Goal: Task Accomplishment & Management: Complete application form

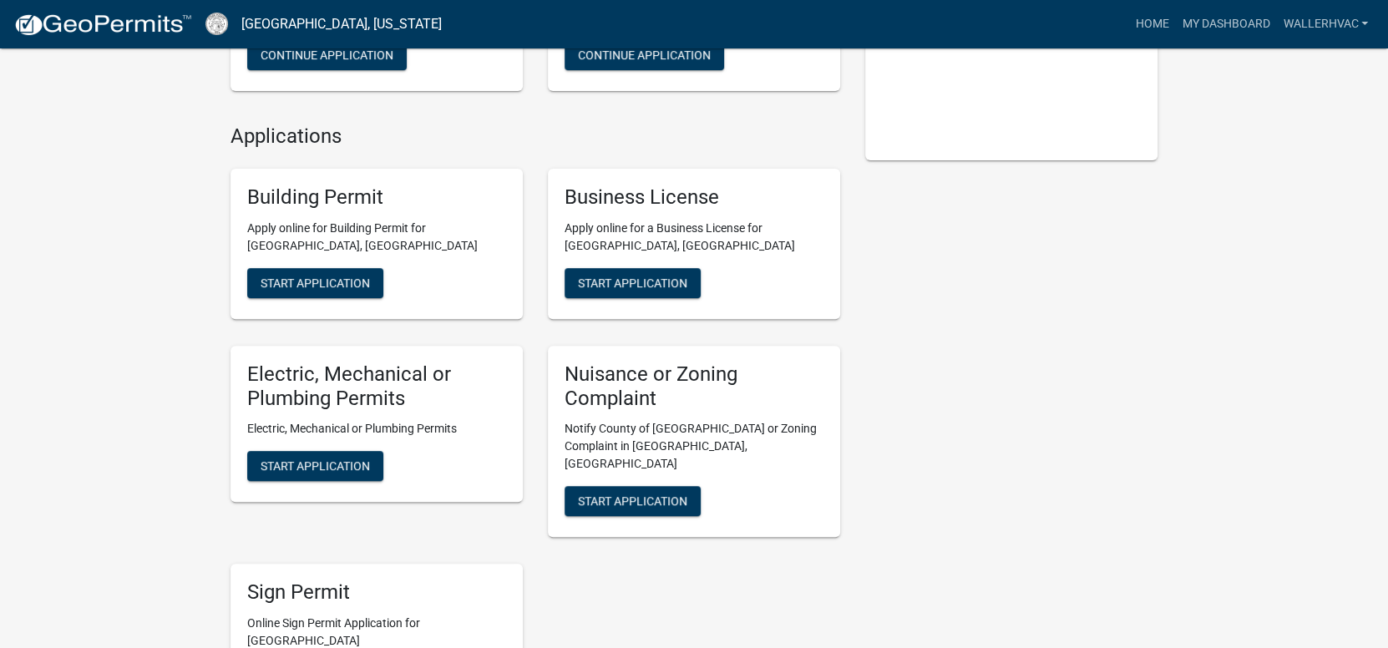
scroll to position [333, 0]
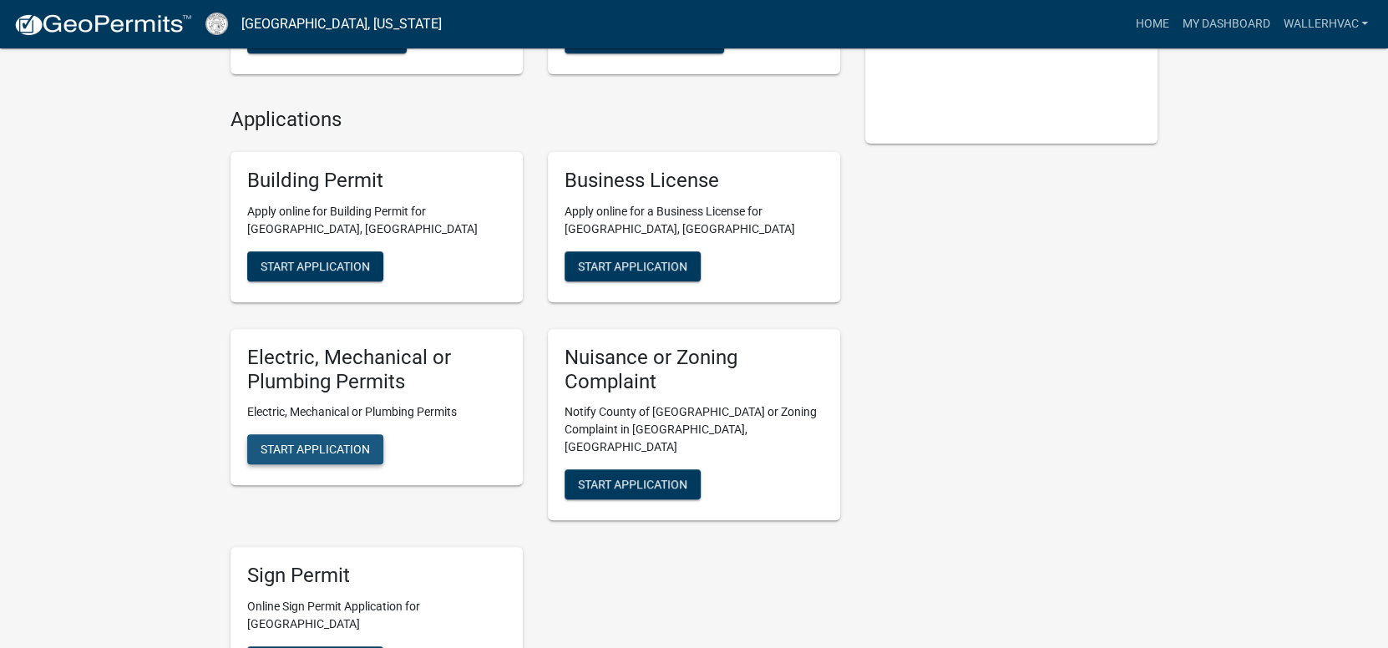
click at [325, 446] on span "Start Application" at bounding box center [315, 449] width 109 height 13
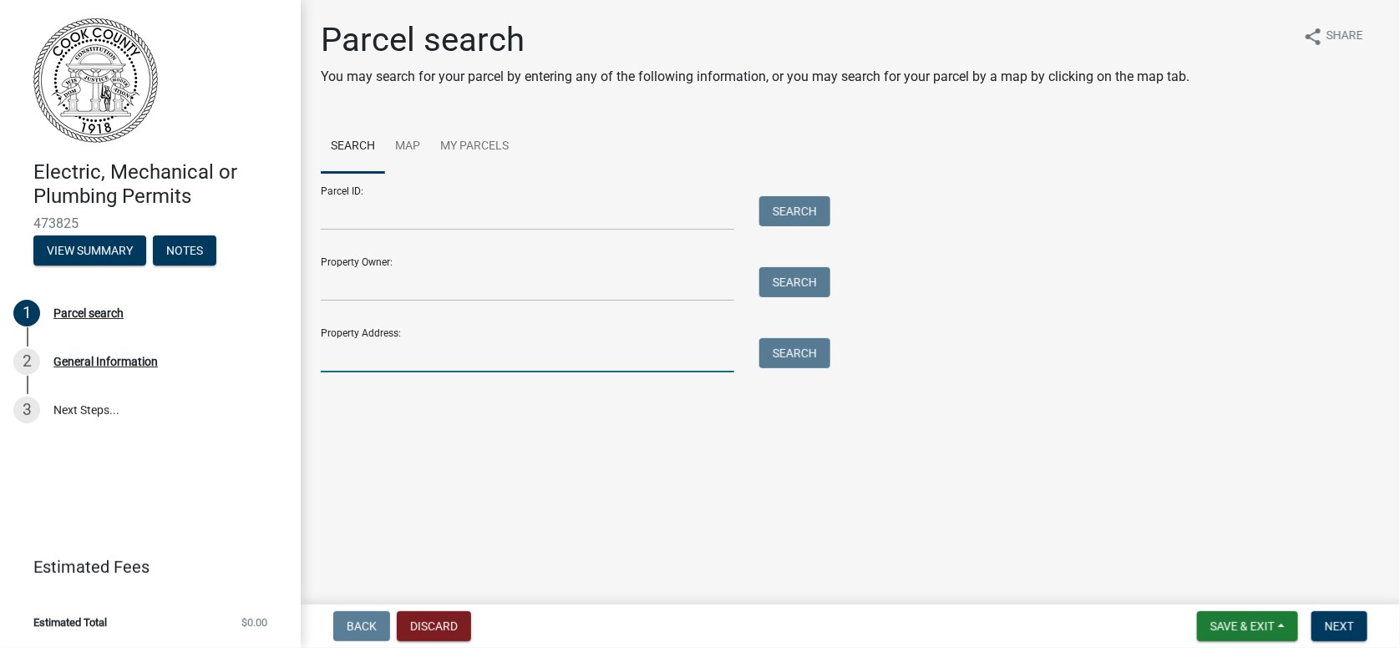
click at [334, 357] on input "Property Address:" at bounding box center [527, 355] width 413 height 34
type input "304 river trace"
click at [799, 351] on button "Search" at bounding box center [794, 353] width 71 height 30
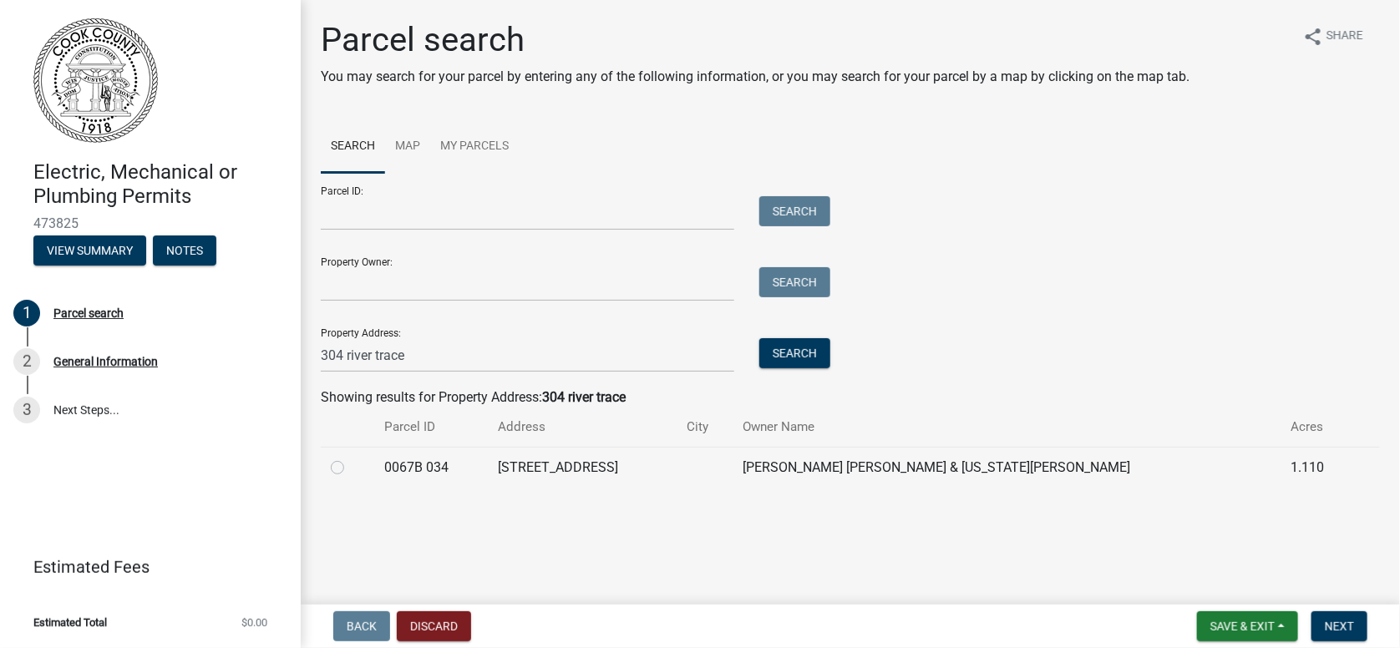
click at [351, 458] on label at bounding box center [351, 458] width 0 height 0
click at [351, 469] on 034 "radio" at bounding box center [356, 463] width 11 height 11
radio 034 "true"
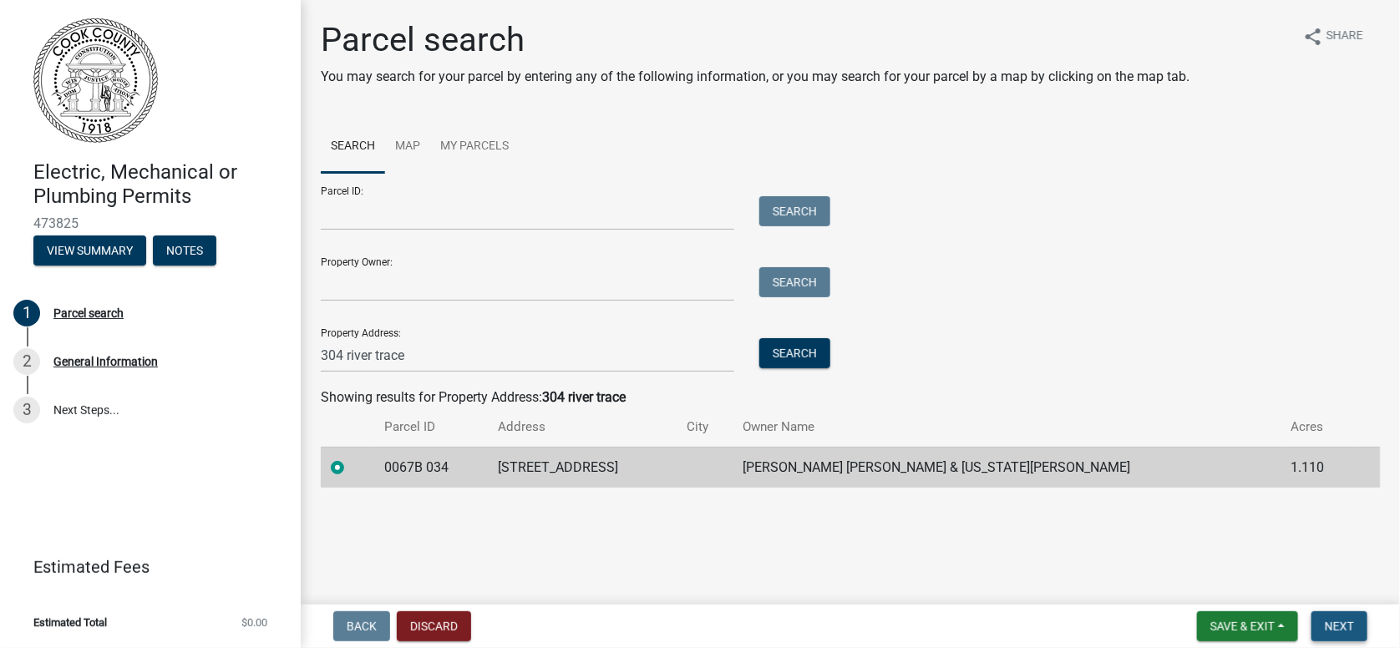
click at [1325, 626] on button "Next" at bounding box center [1339, 626] width 56 height 30
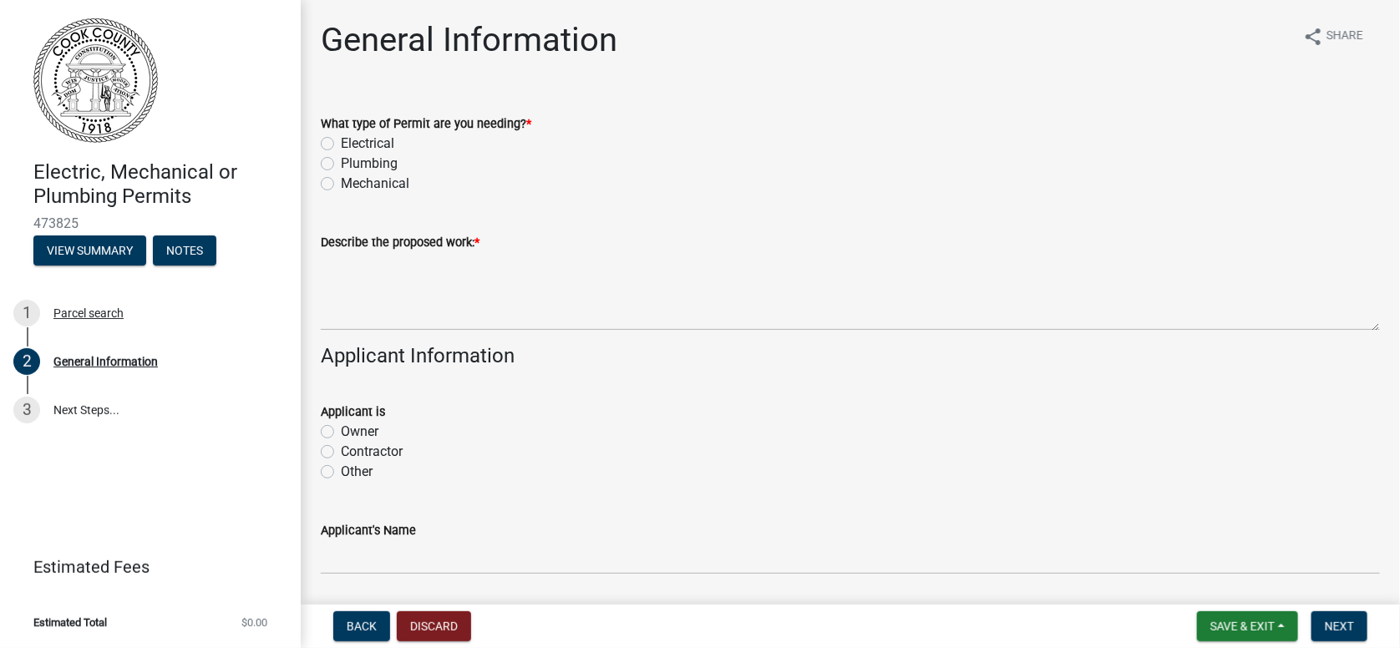
click at [382, 179] on label "Mechanical" at bounding box center [375, 184] width 68 height 20
click at [352, 179] on input "Mechanical" at bounding box center [346, 179] width 11 height 11
radio input "true"
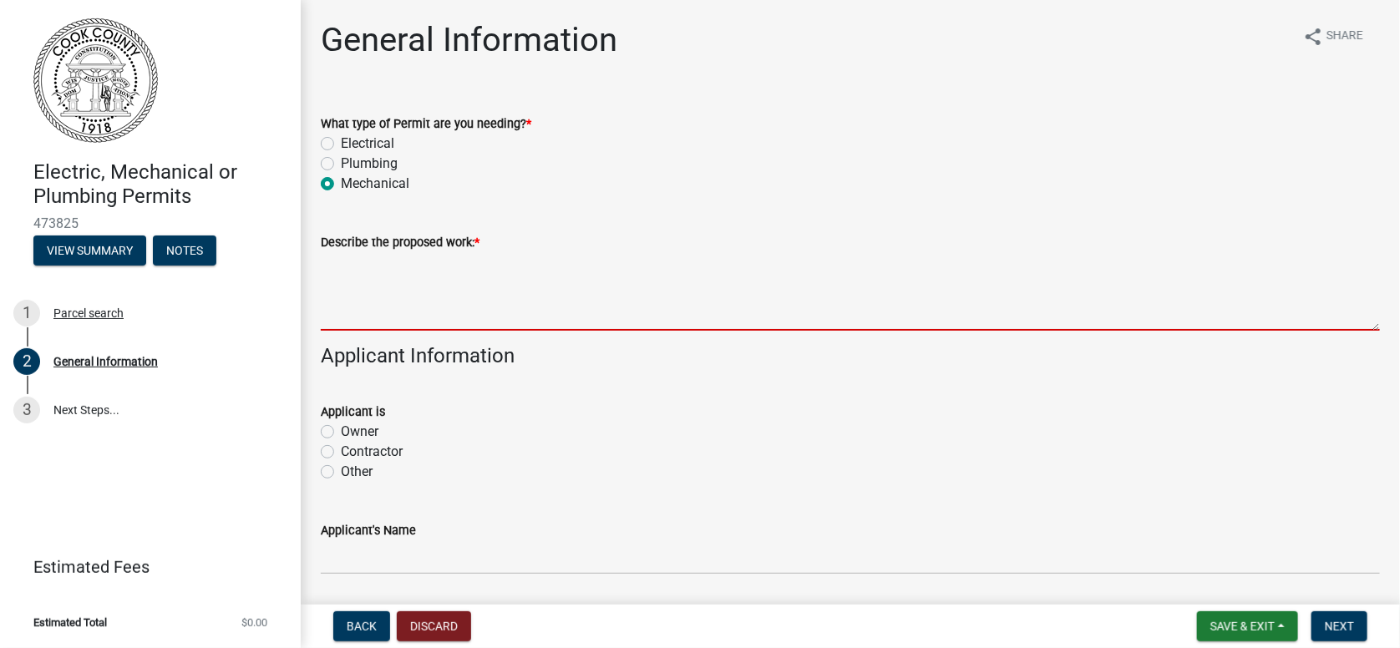
click at [347, 321] on textarea "Describe the proposed work: *" at bounding box center [850, 291] width 1059 height 79
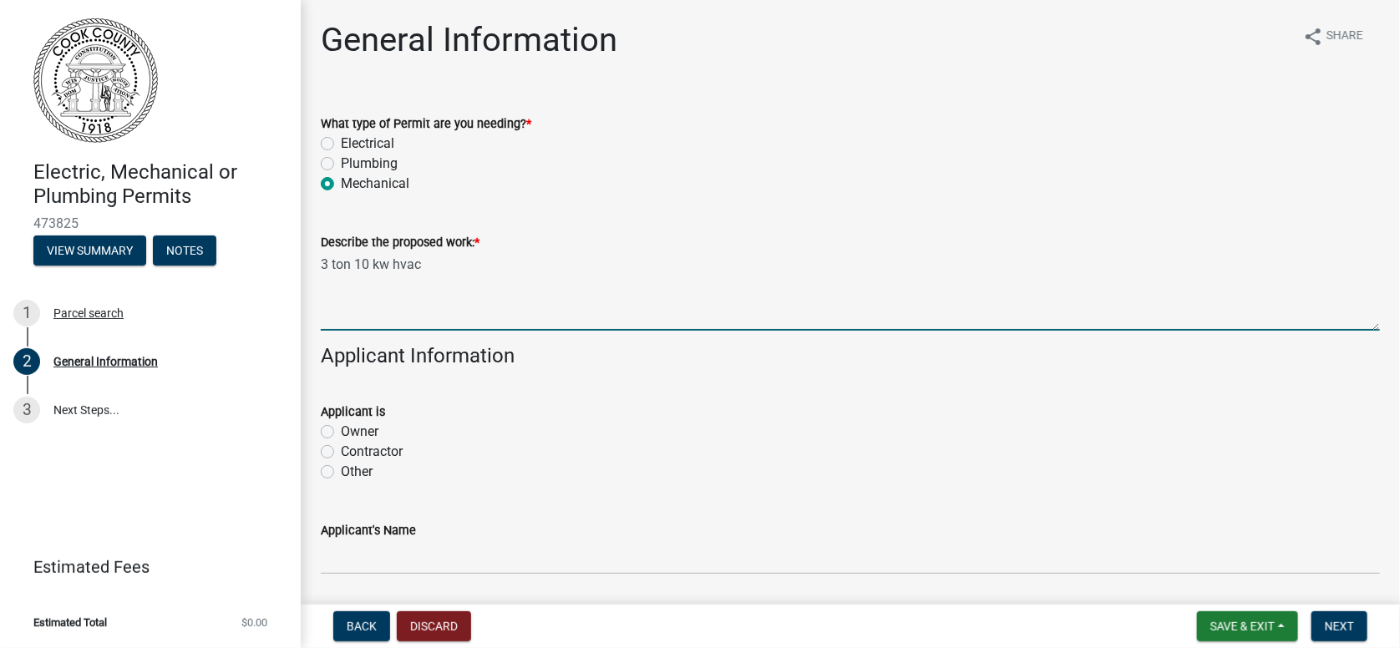
type textarea "3 ton 10 kw hvac"
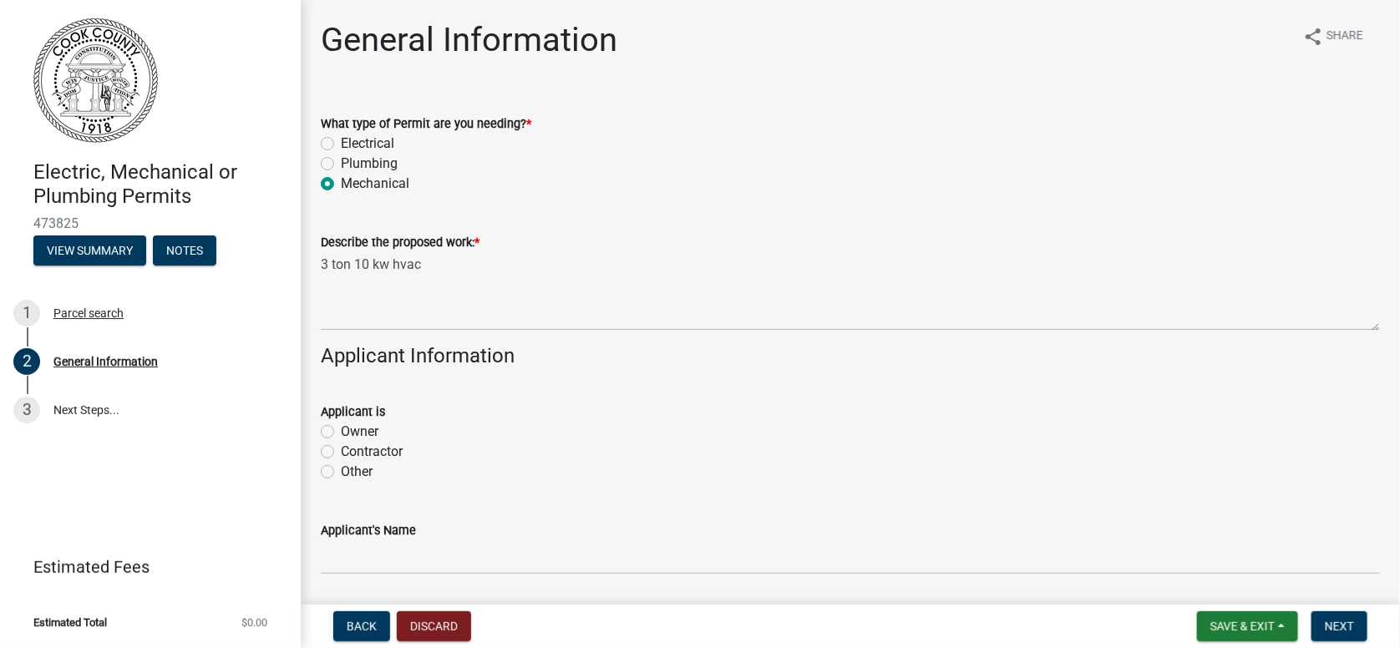
click at [341, 452] on label "Contractor" at bounding box center [372, 452] width 62 height 20
click at [341, 452] on input "Contractor" at bounding box center [346, 447] width 11 height 11
radio input "true"
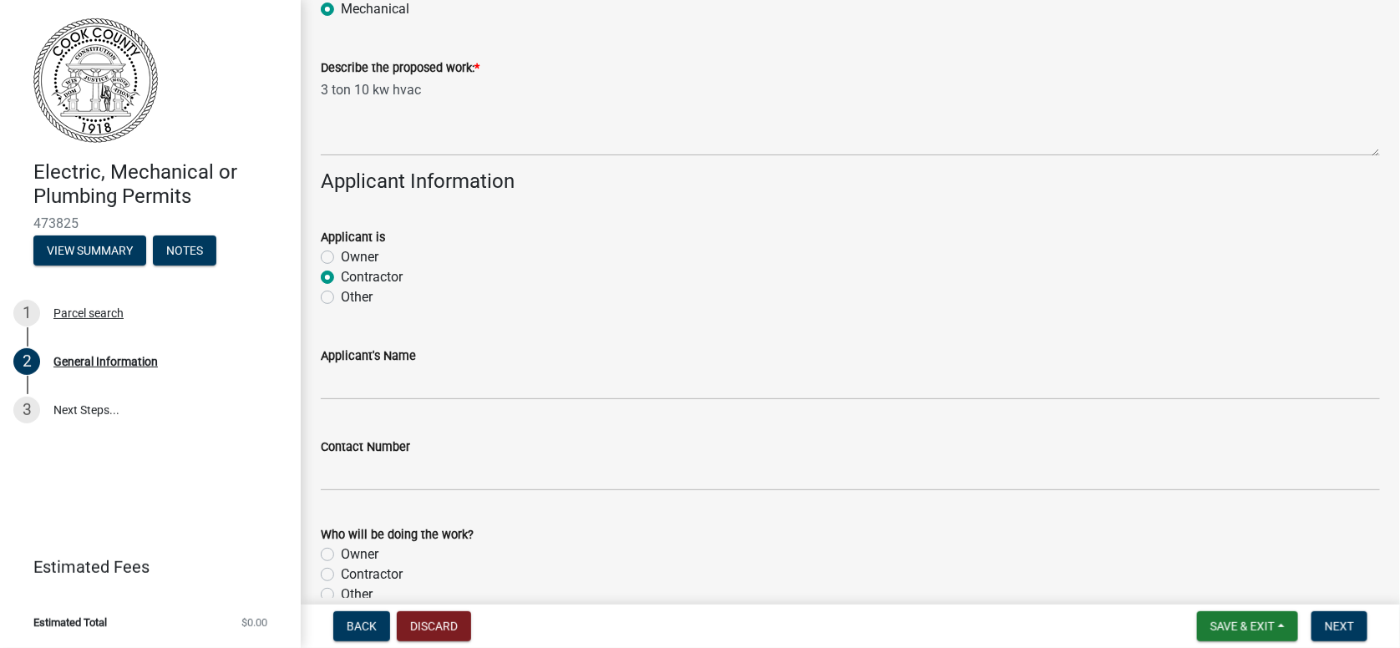
scroll to position [251, 0]
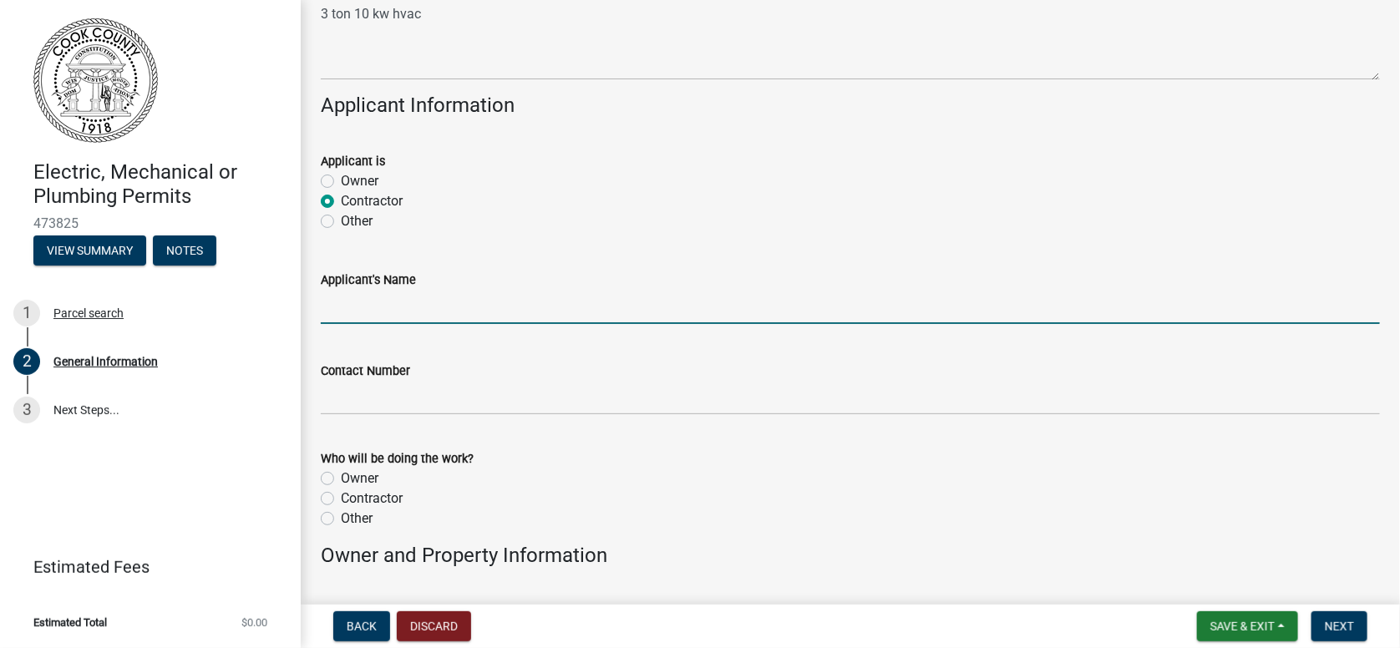
click at [371, 305] on input "Applicant's Name" at bounding box center [850, 307] width 1059 height 34
type input "[PERSON_NAME]"
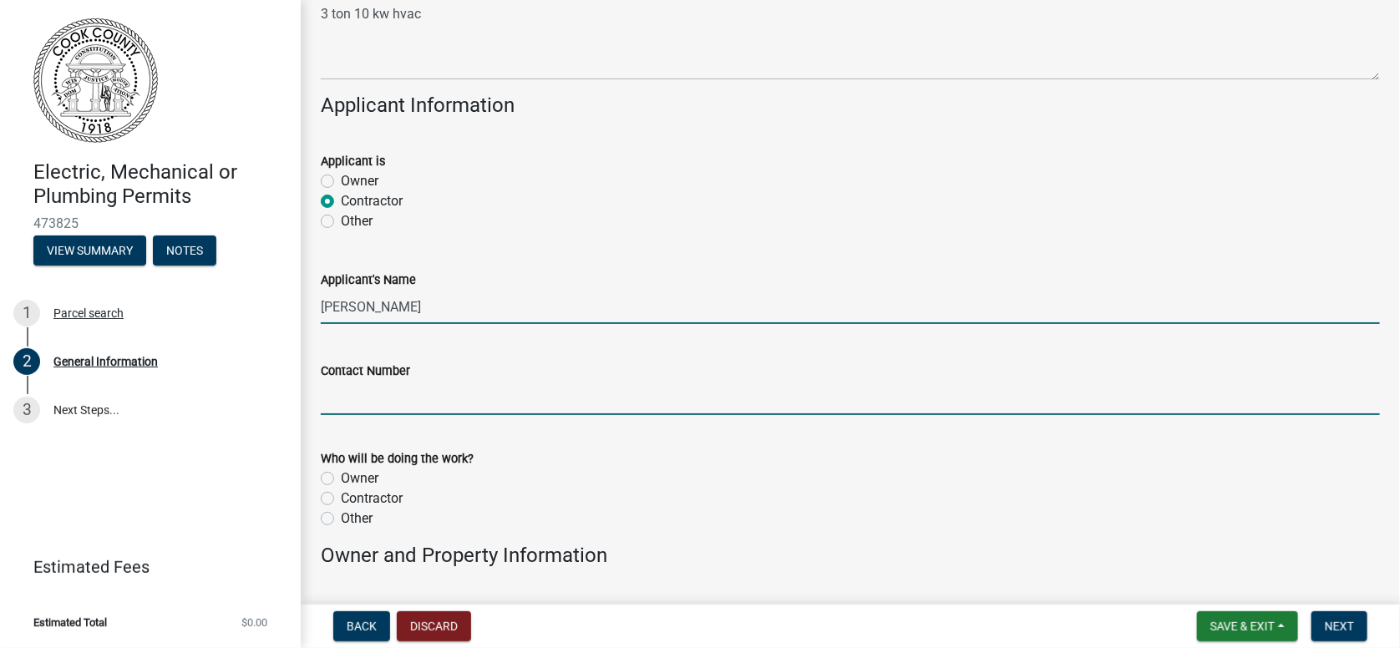
click at [386, 397] on input "Contact Number" at bounding box center [850, 398] width 1059 height 34
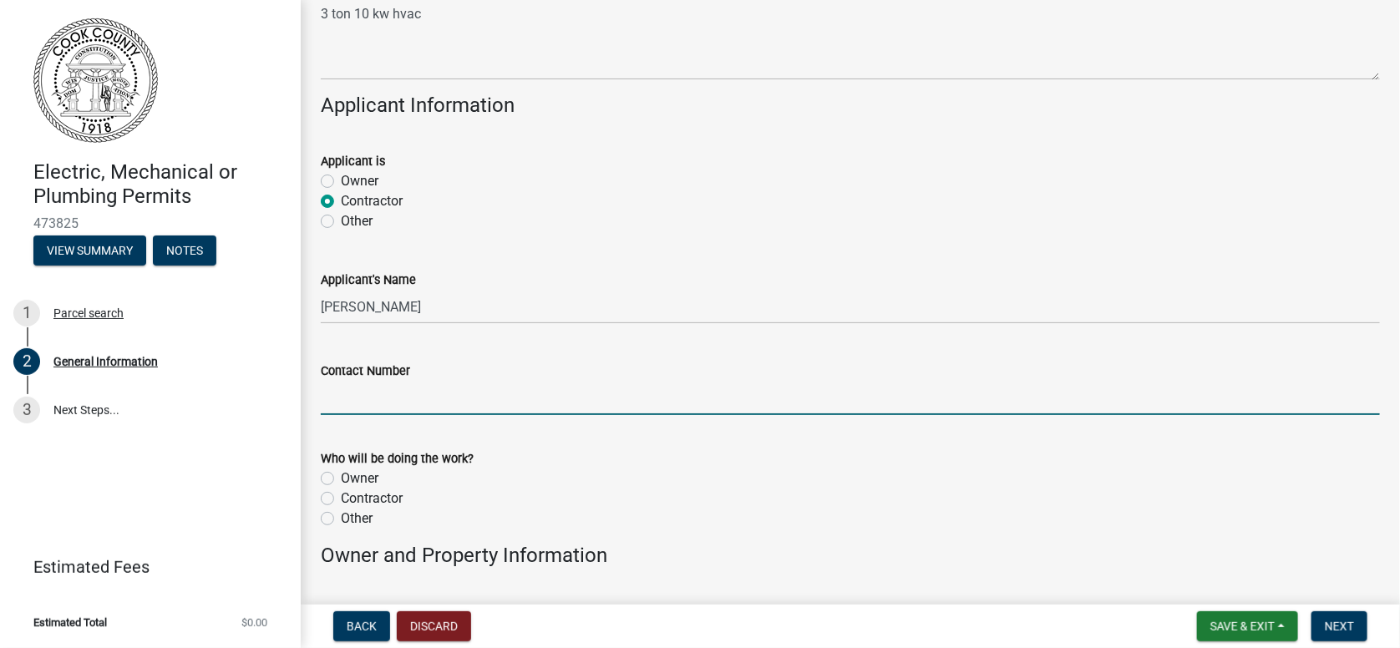
type input "[PHONE_NUMBER]"
click at [341, 495] on label "Contractor" at bounding box center [372, 499] width 62 height 20
click at [341, 495] on input "Contractor" at bounding box center [346, 494] width 11 height 11
radio input "true"
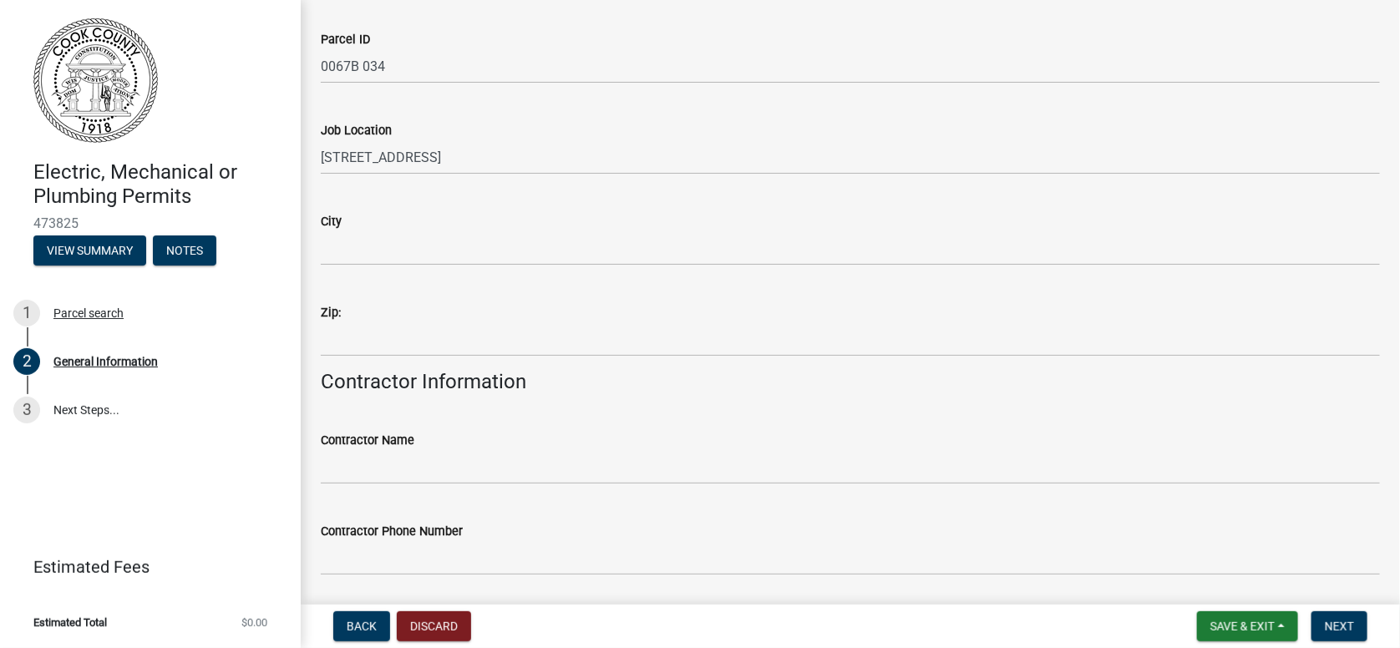
scroll to position [918, 0]
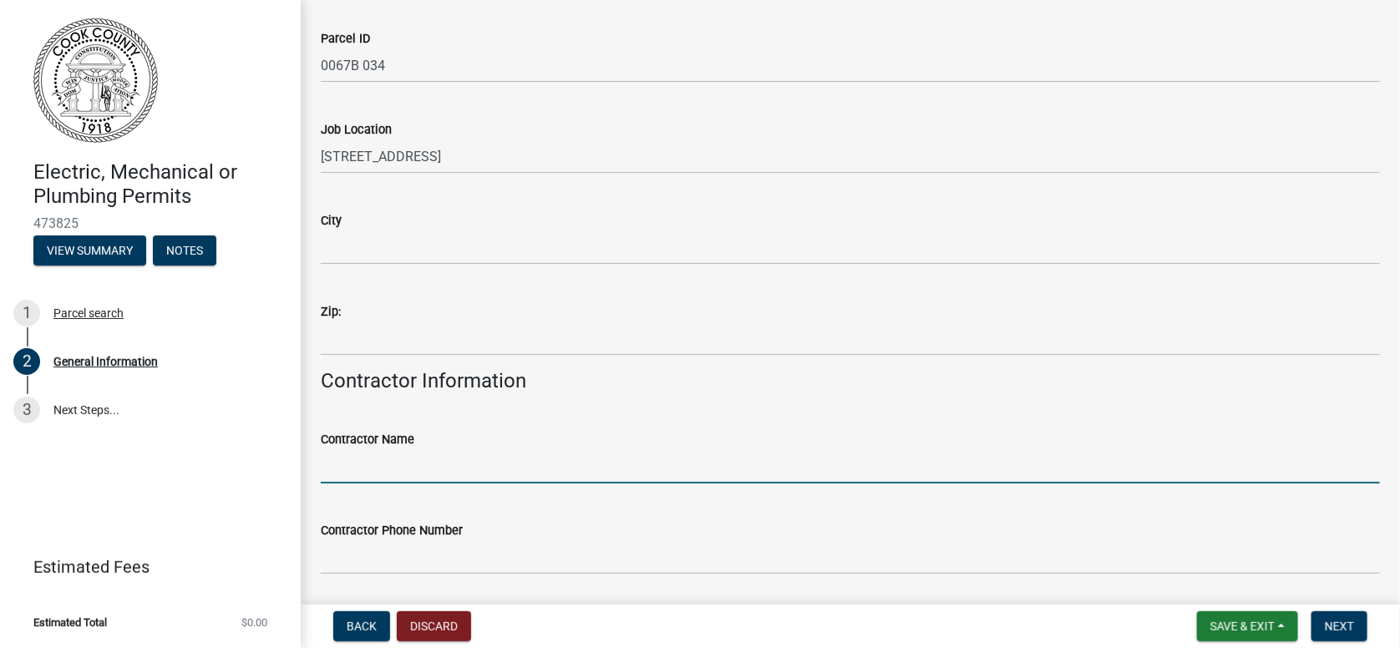
click at [389, 459] on input "Contractor Name" at bounding box center [850, 466] width 1059 height 34
type input "[PERSON_NAME] Heating & Air Cond"
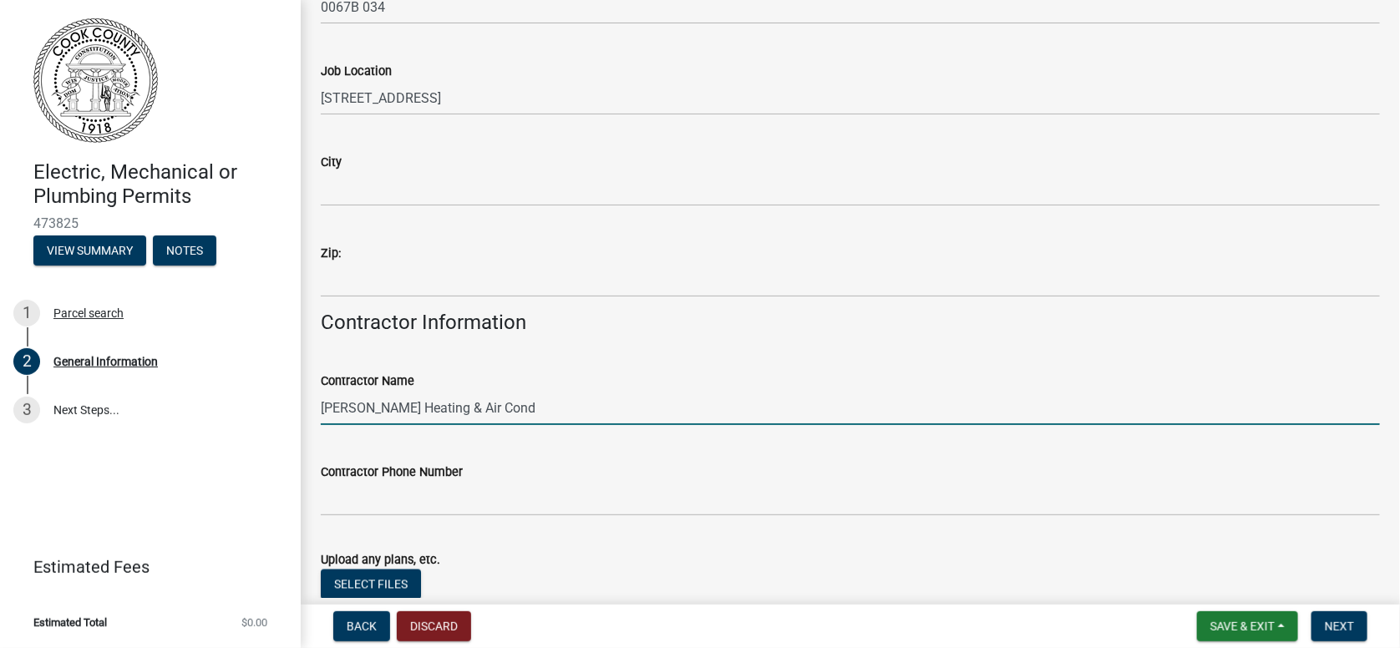
scroll to position [1086, 0]
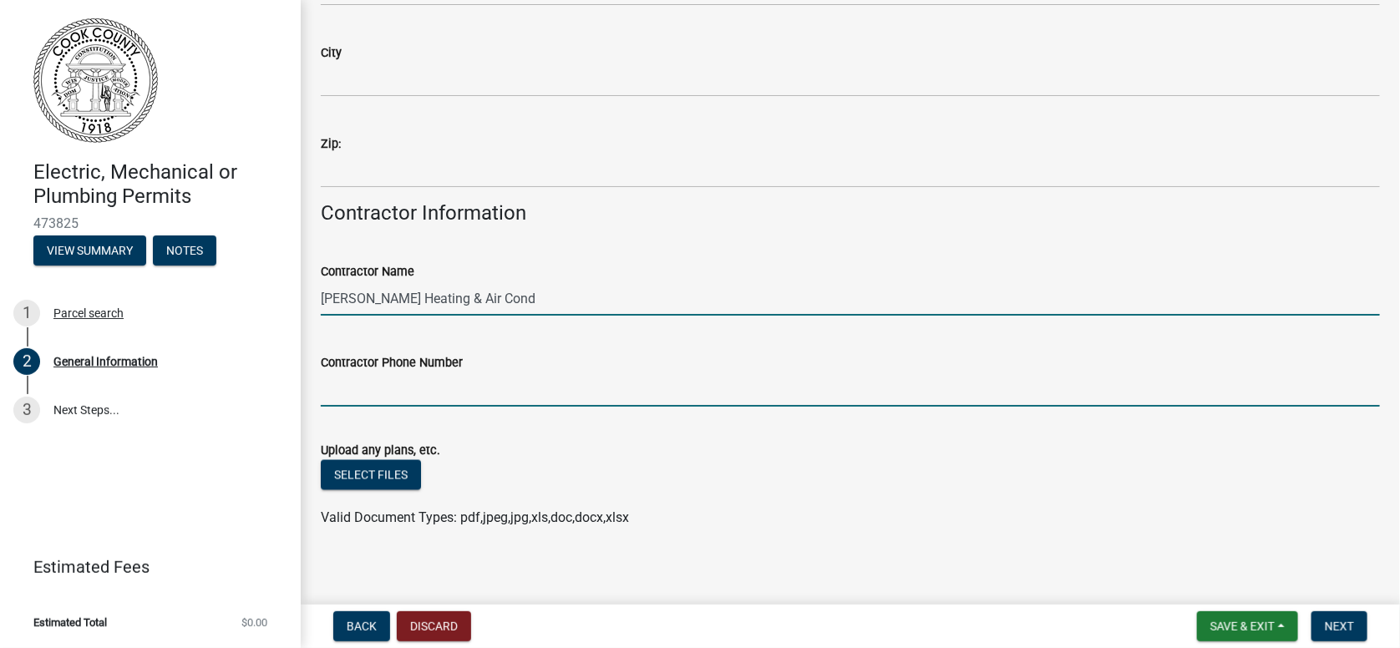
click at [357, 385] on input "Contractor Phone Number" at bounding box center [850, 390] width 1059 height 34
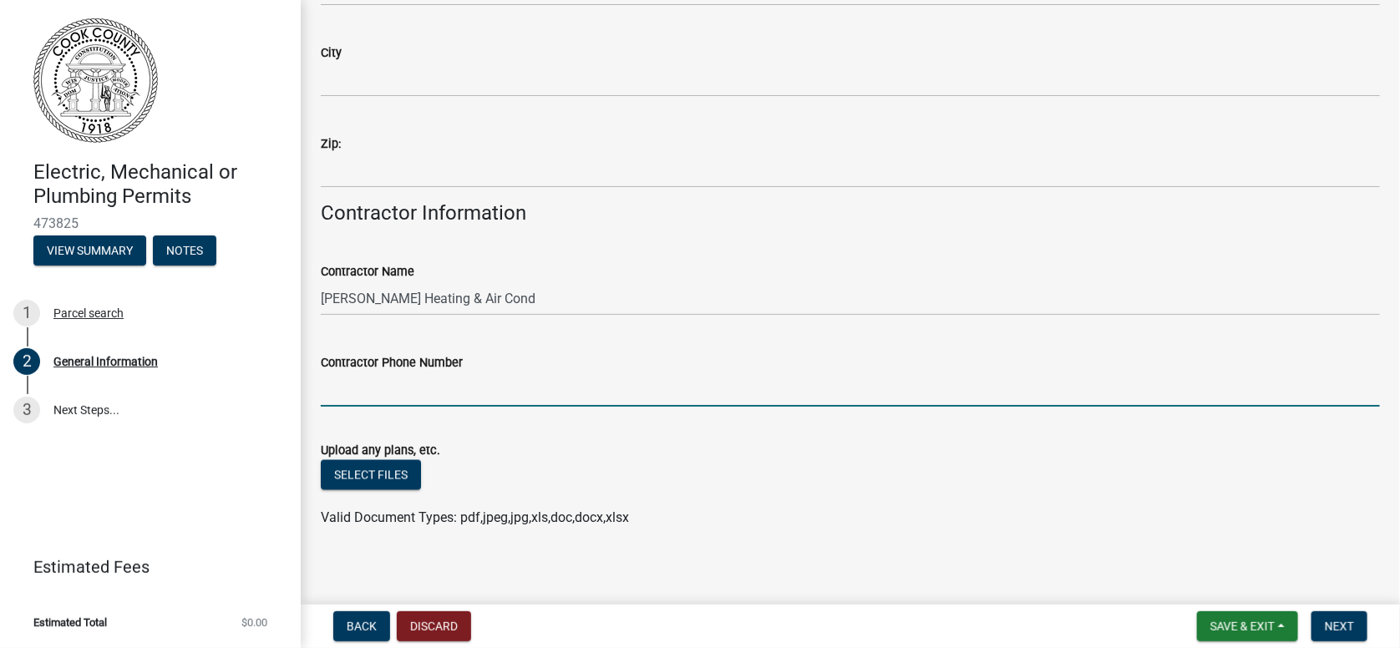
type input "[PHONE_NUMBER]"
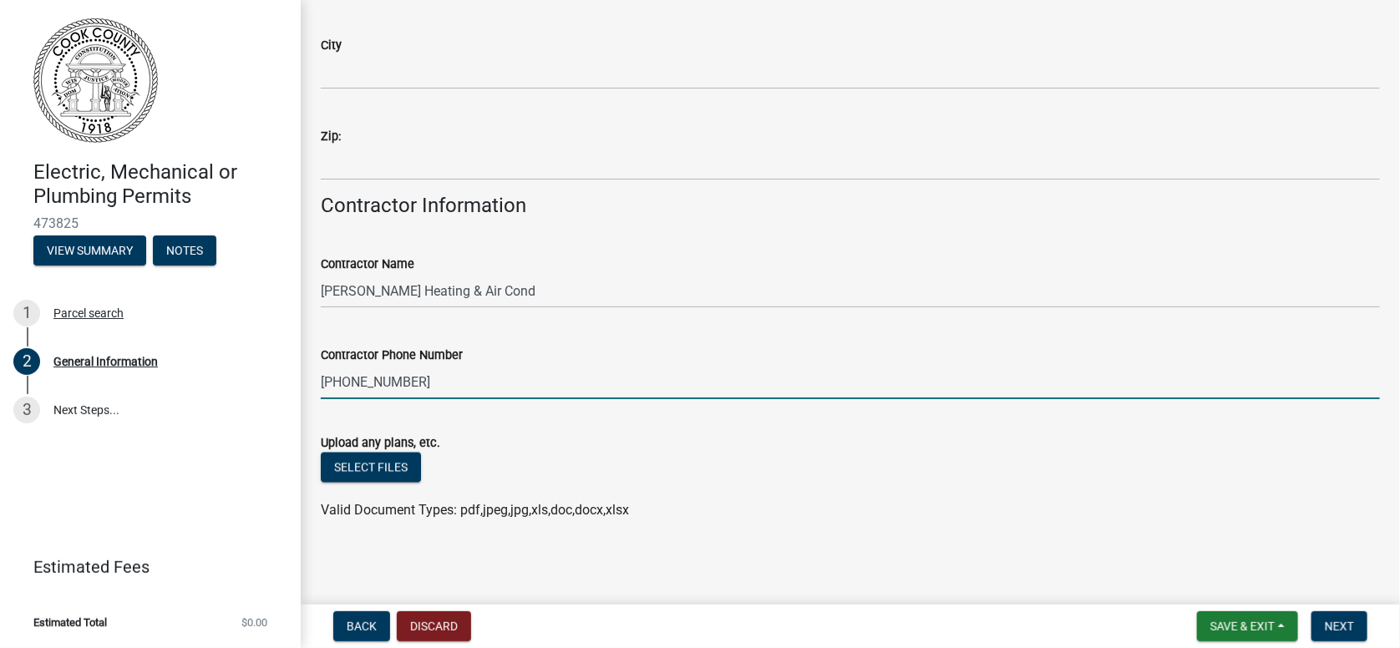
scroll to position [1096, 0]
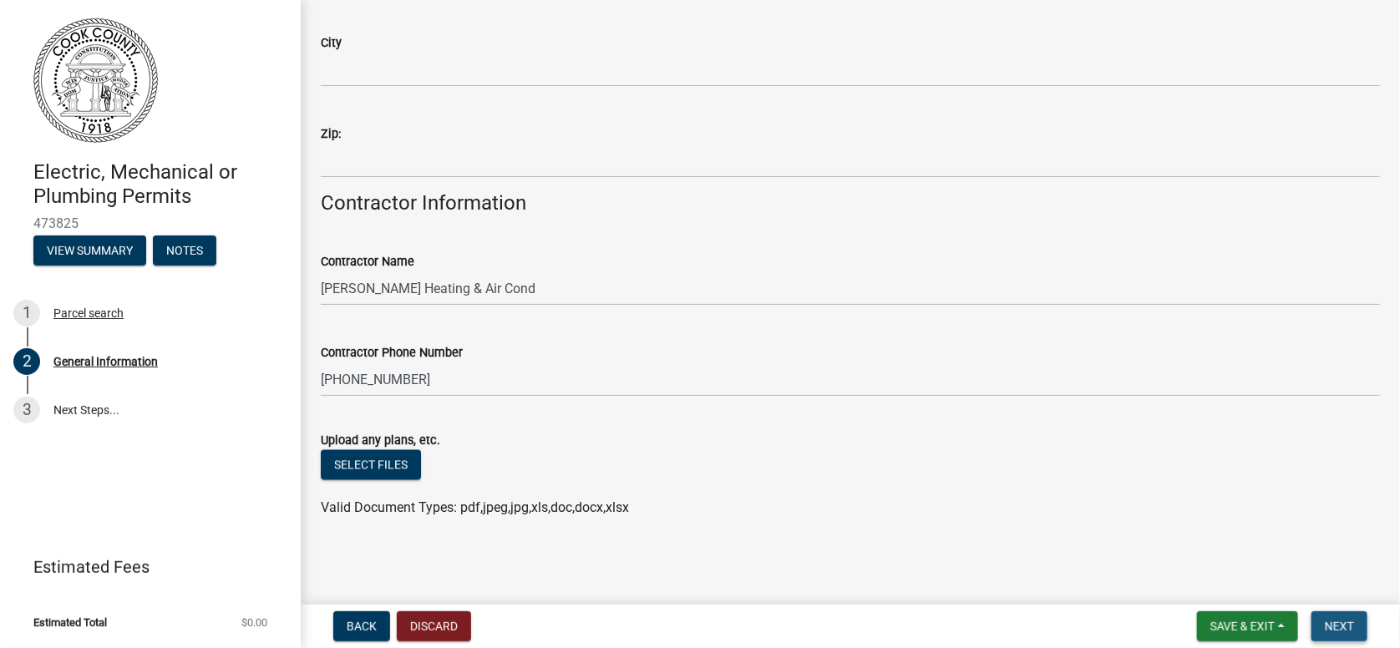
click at [1349, 620] on span "Next" at bounding box center [1339, 626] width 29 height 13
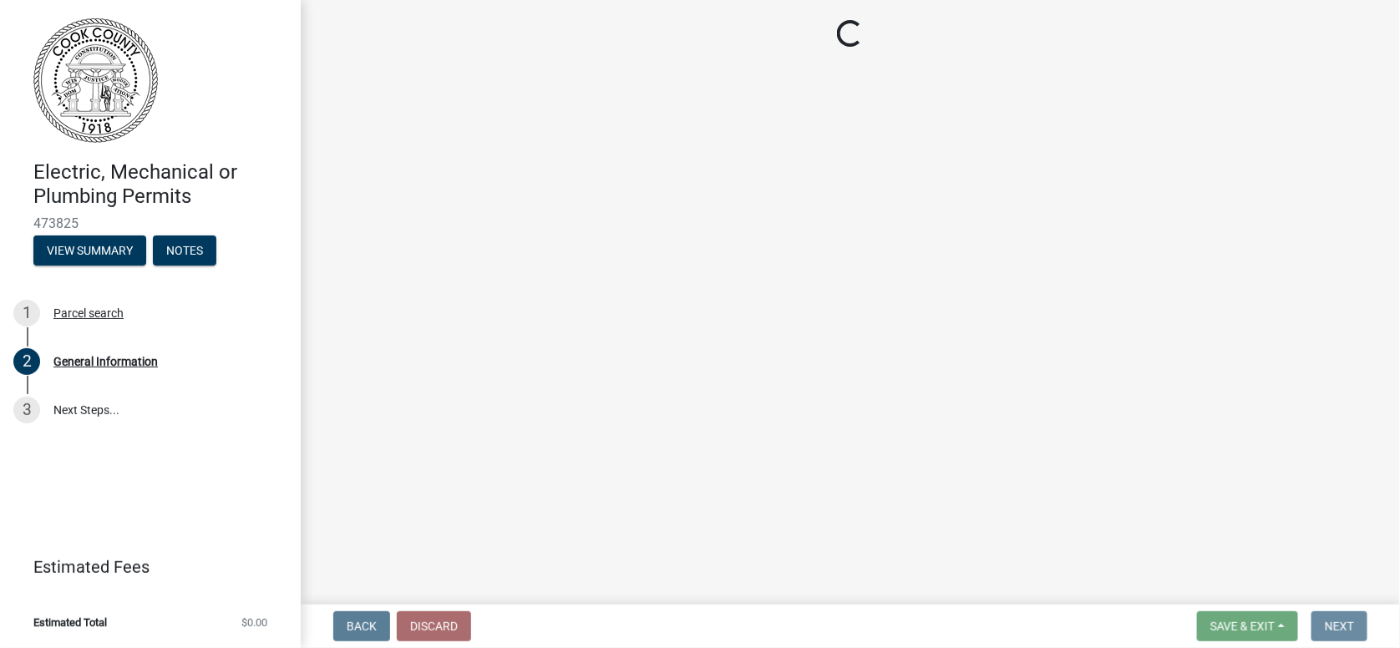
scroll to position [0, 0]
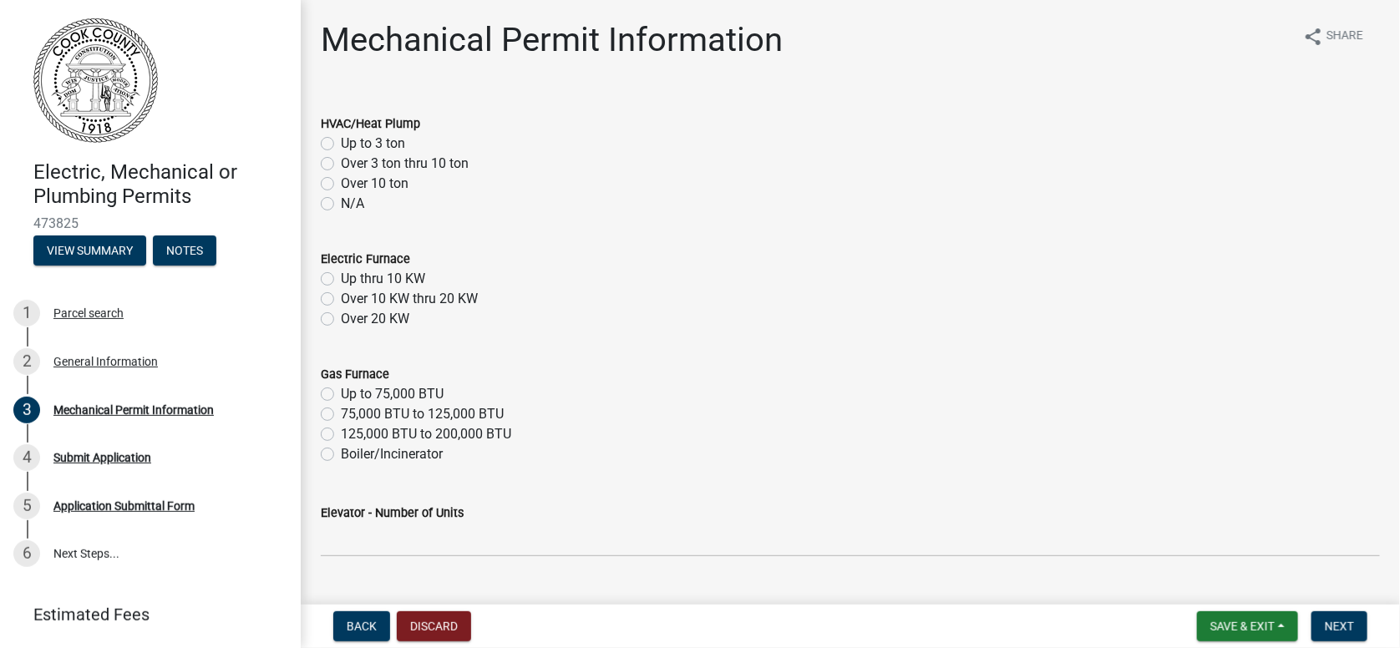
click at [341, 140] on label "Up to 3 ton" at bounding box center [373, 144] width 64 height 20
click at [341, 140] on input "Up to 3 ton" at bounding box center [346, 139] width 11 height 11
radio input "true"
click at [341, 282] on label "Up thru 10 KW" at bounding box center [383, 279] width 84 height 20
click at [341, 280] on input "Up thru 10 KW" at bounding box center [346, 274] width 11 height 11
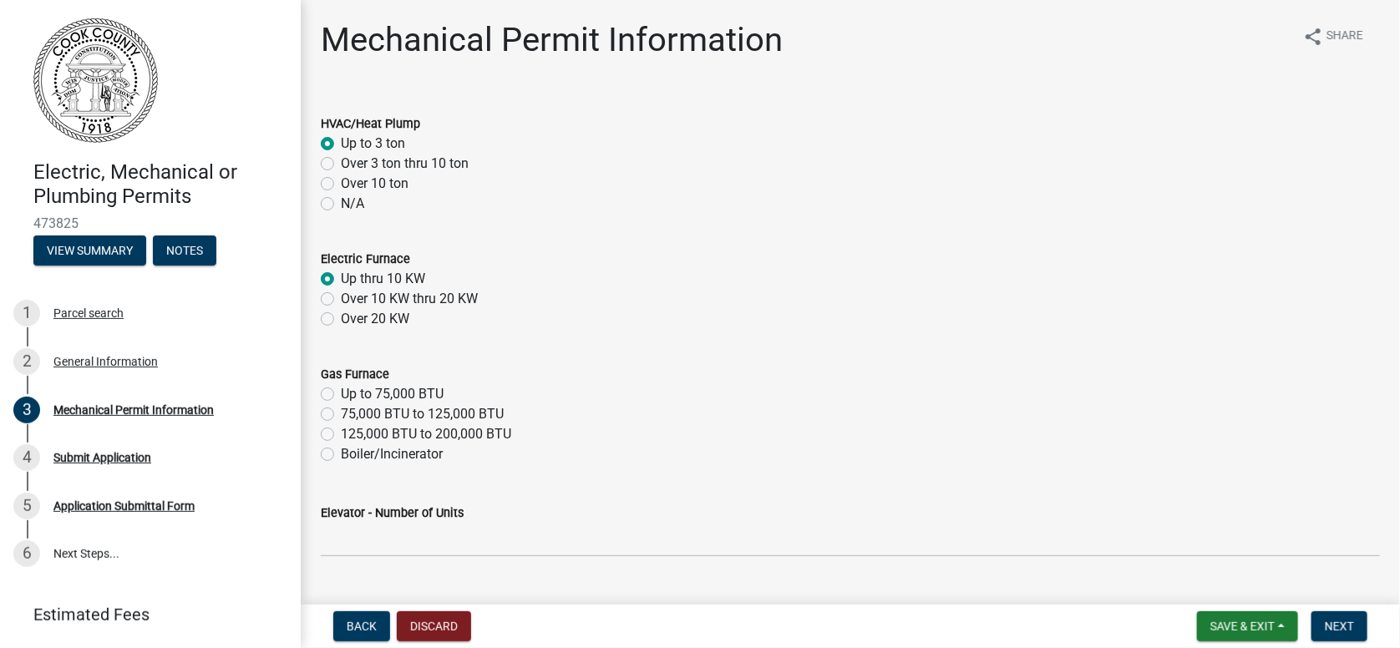
radio input "true"
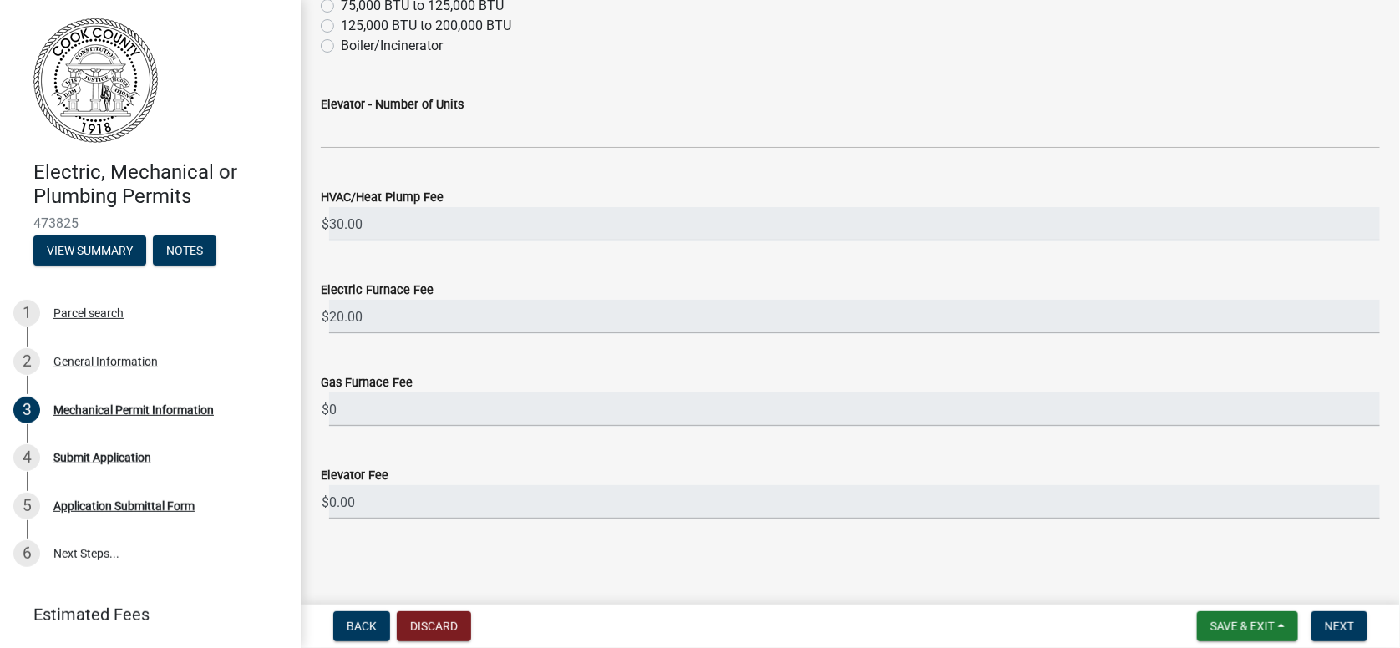
scroll to position [410, 0]
click at [1343, 626] on span "Next" at bounding box center [1339, 626] width 29 height 13
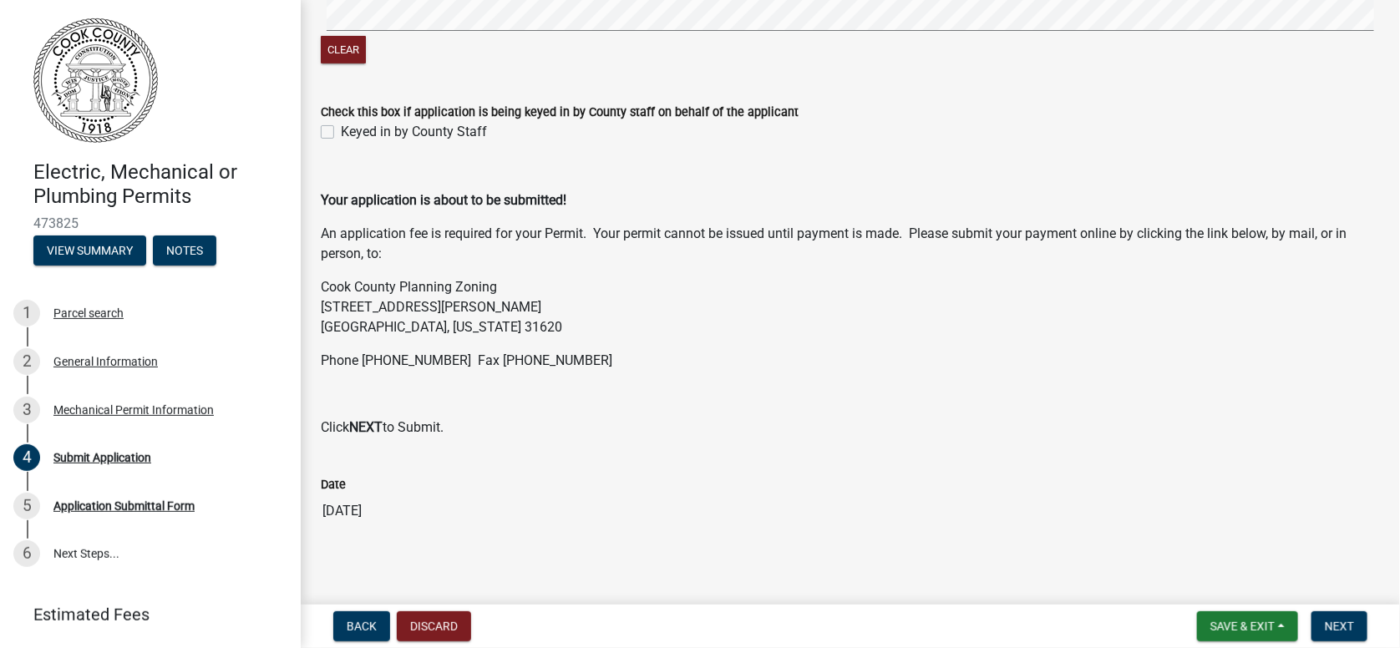
scroll to position [286, 0]
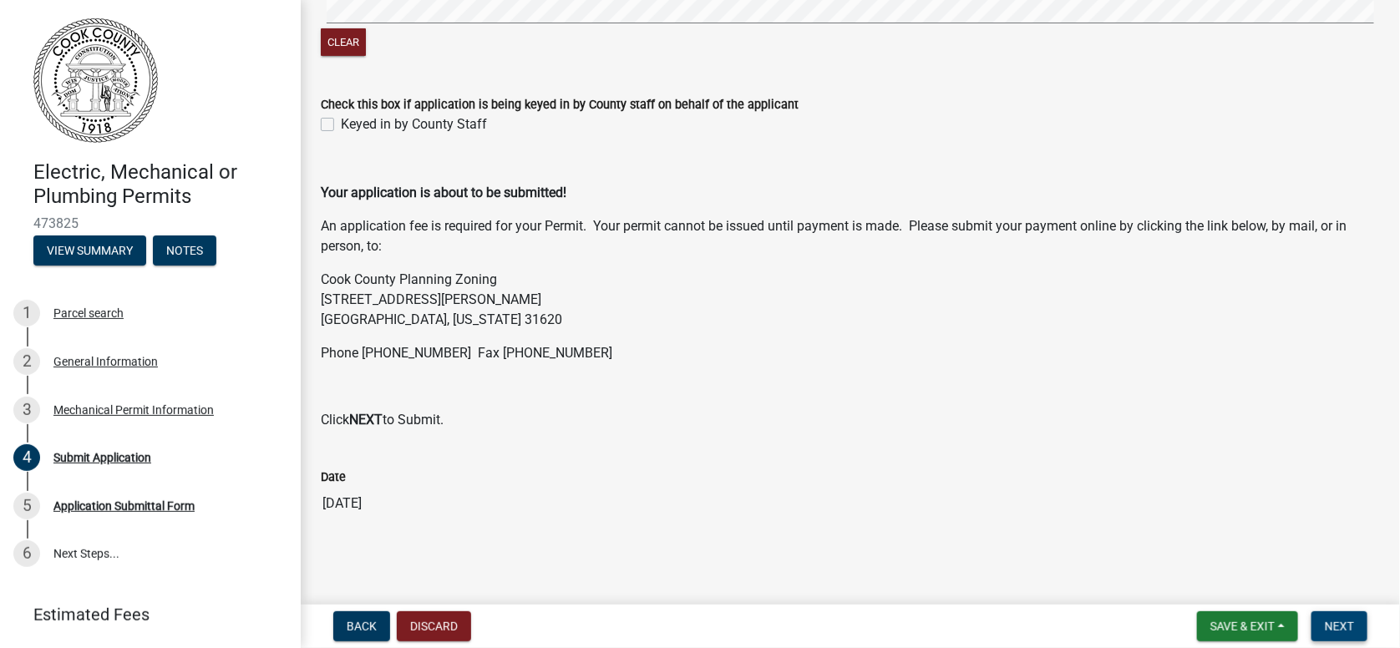
click at [1345, 626] on span "Next" at bounding box center [1339, 626] width 29 height 13
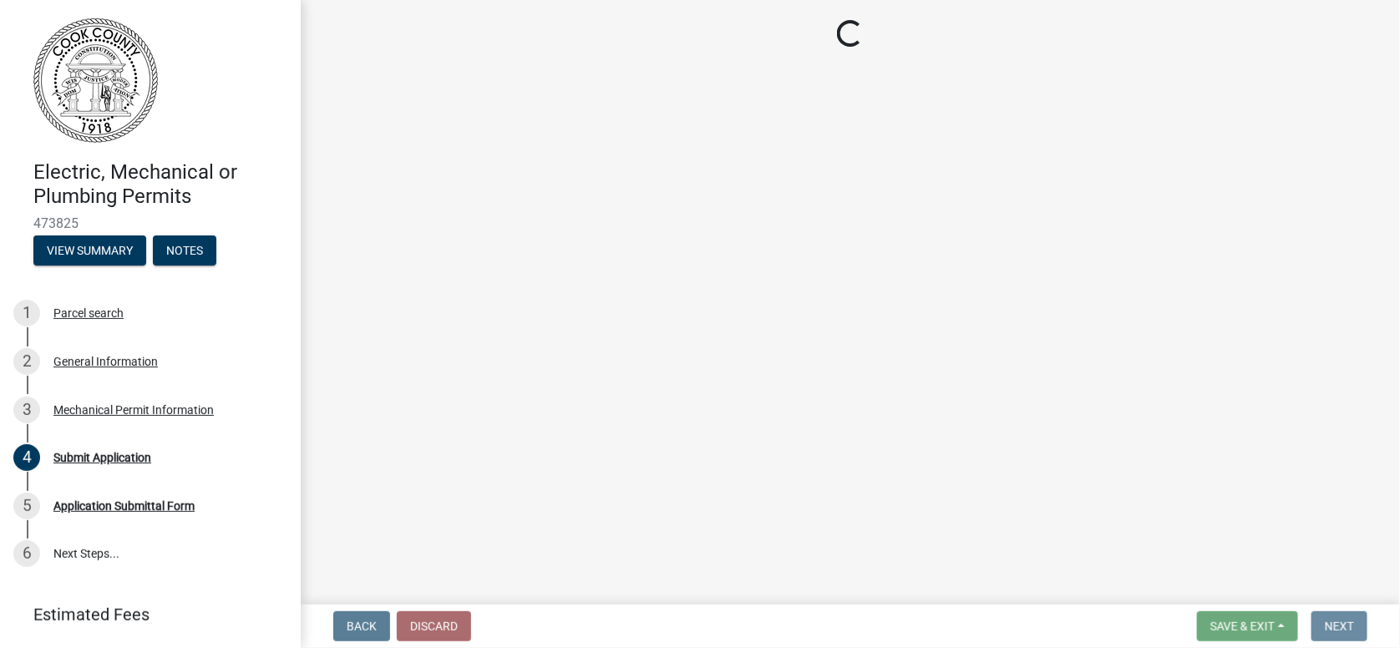
scroll to position [0, 0]
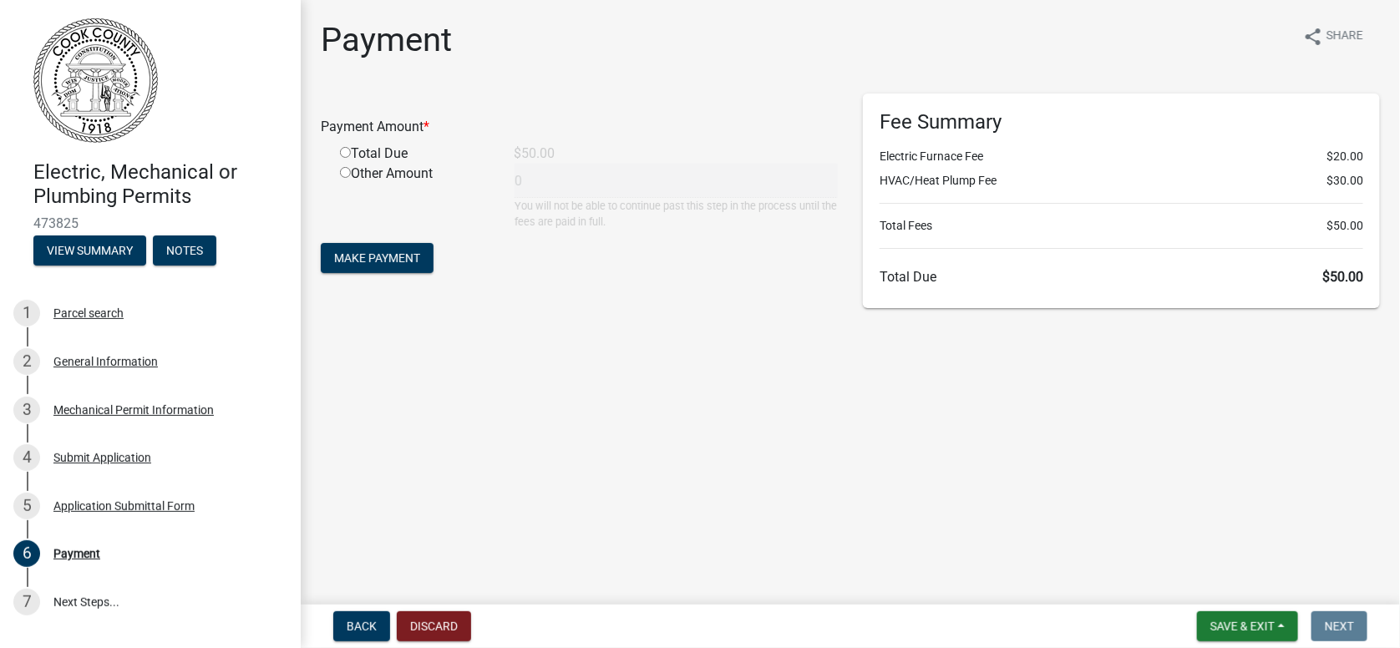
click at [343, 151] on input "radio" at bounding box center [345, 152] width 11 height 11
radio input "true"
type input "50"
click at [353, 251] on span "Make Payment" at bounding box center [377, 257] width 86 height 13
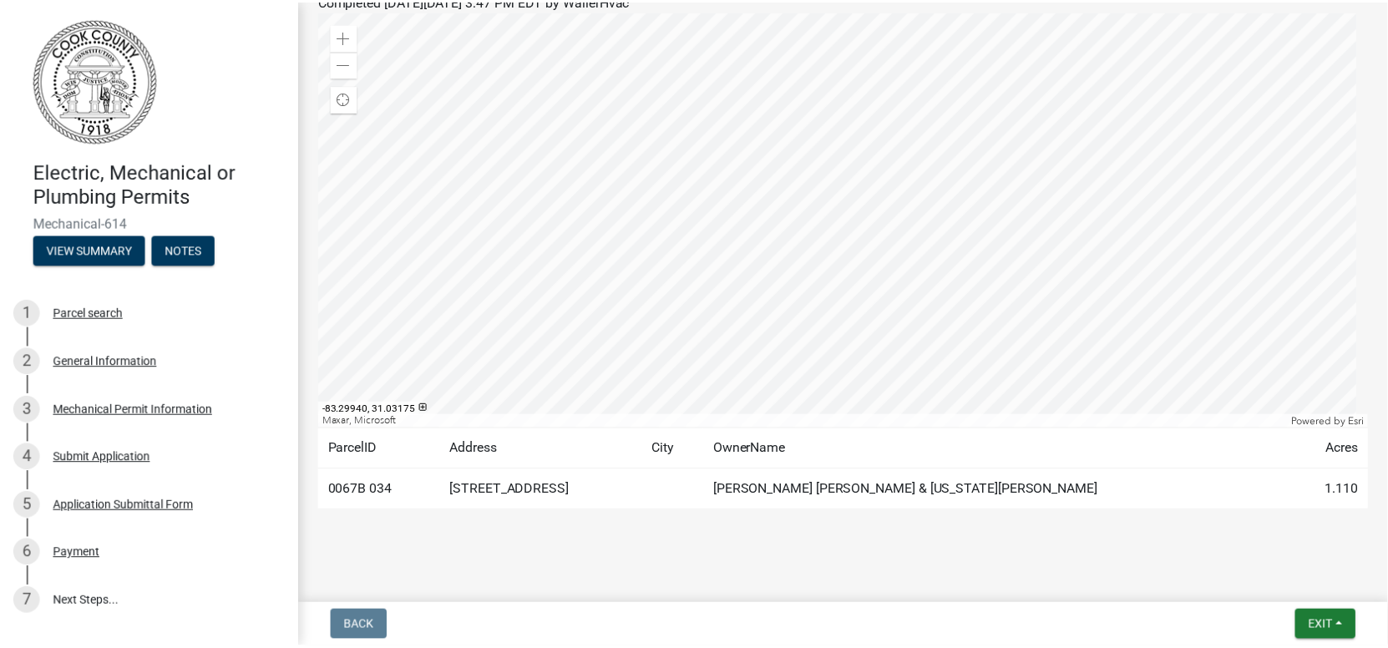
scroll to position [199, 0]
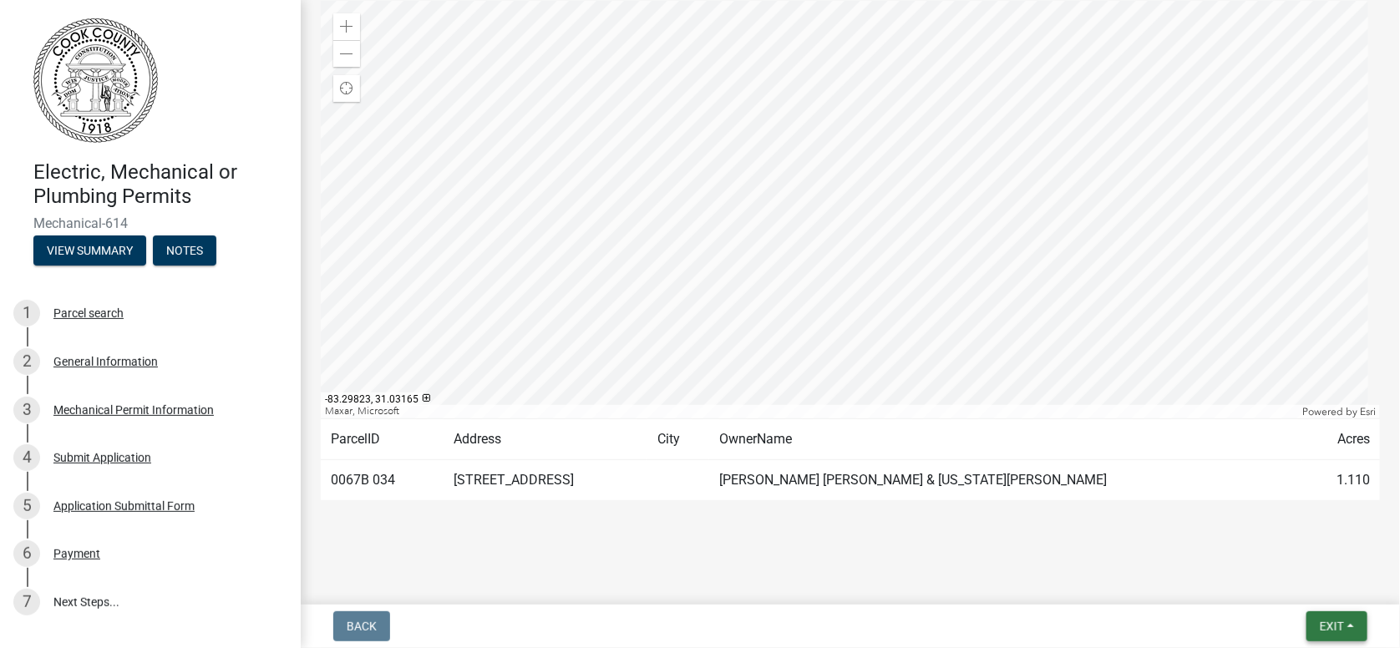
click at [1342, 634] on button "Exit" at bounding box center [1336, 626] width 61 height 30
click at [1260, 581] on button "Save & Exit" at bounding box center [1301, 583] width 134 height 40
